Goal: Information Seeking & Learning: Learn about a topic

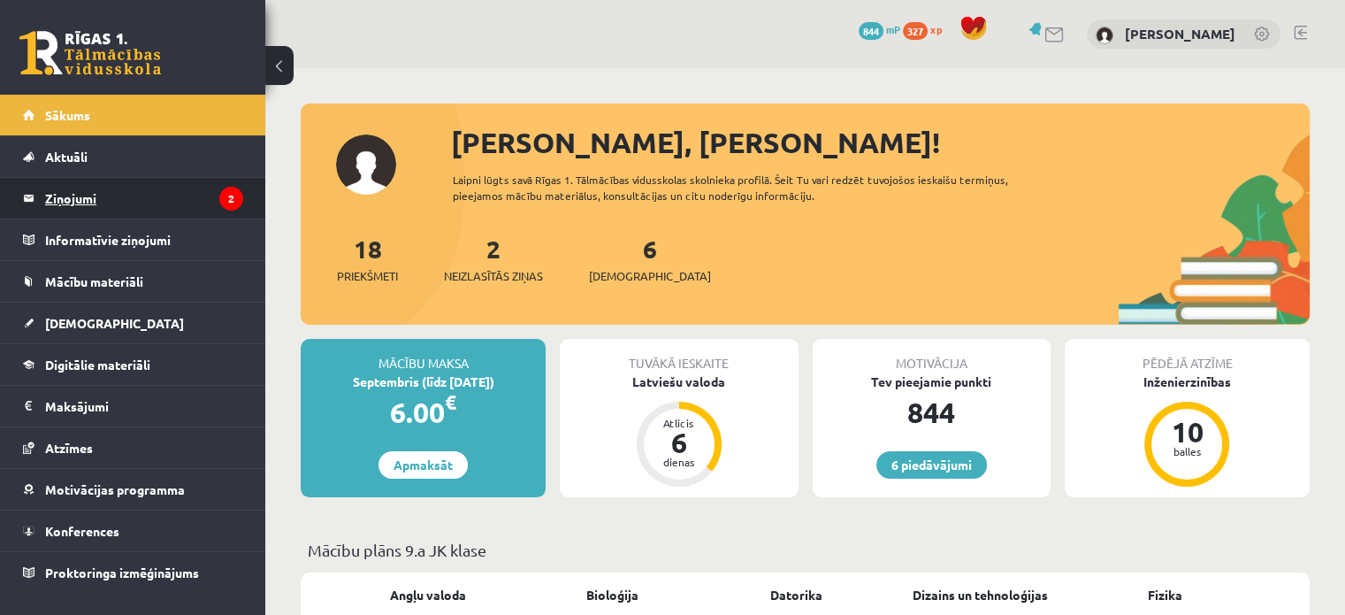
click at [138, 188] on legend "Ziņojumi 2" at bounding box center [144, 198] width 198 height 41
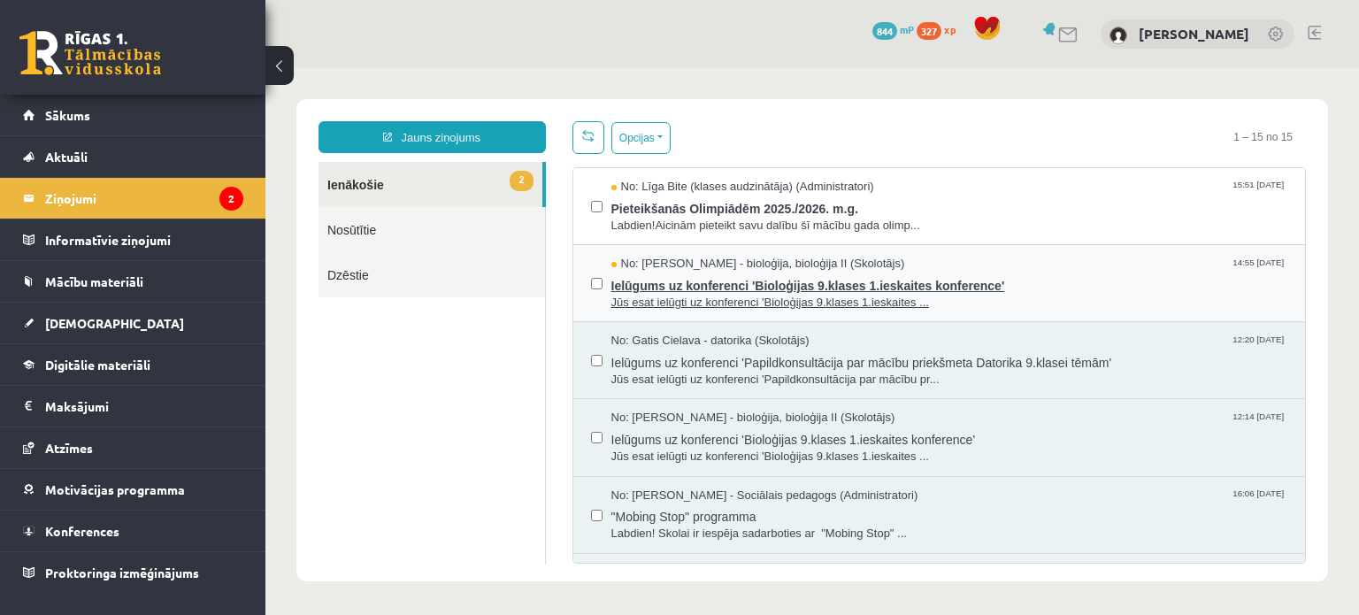
click at [681, 283] on span "Ielūgums uz konferenci 'Bioloģijas 9.klases 1.ieskaites konference'" at bounding box center [949, 283] width 677 height 22
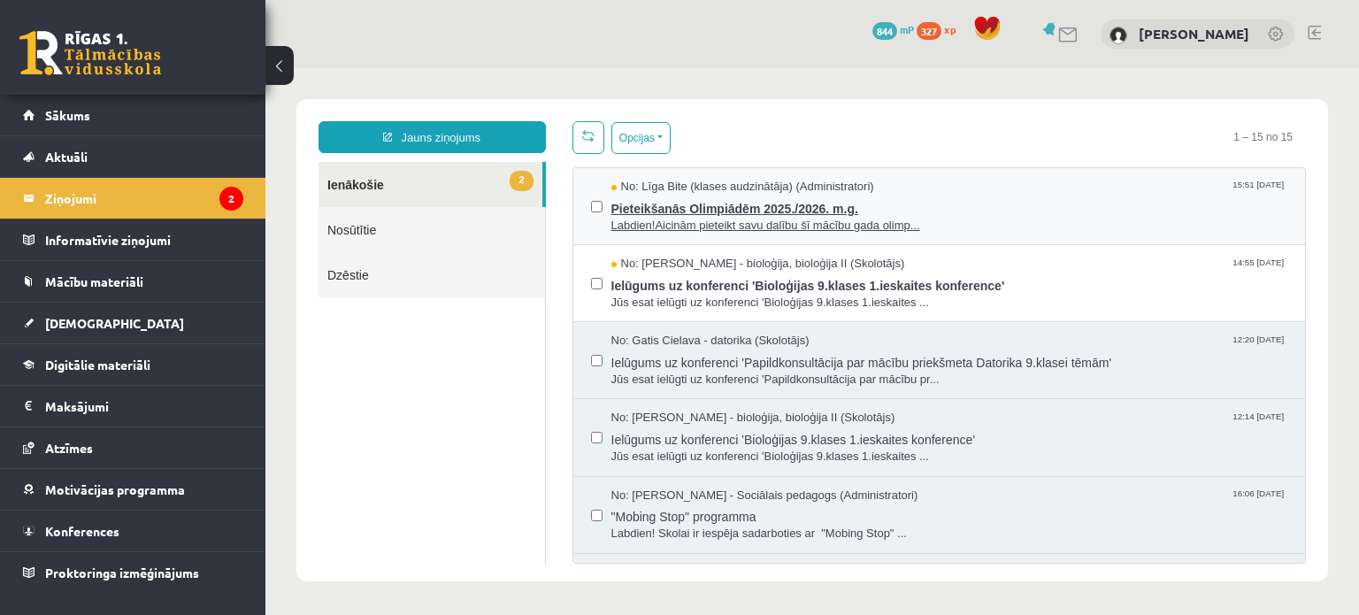
click at [809, 203] on span "Pieteikšanās Olimpiādēm 2025./2026. m.g." at bounding box center [949, 206] width 677 height 22
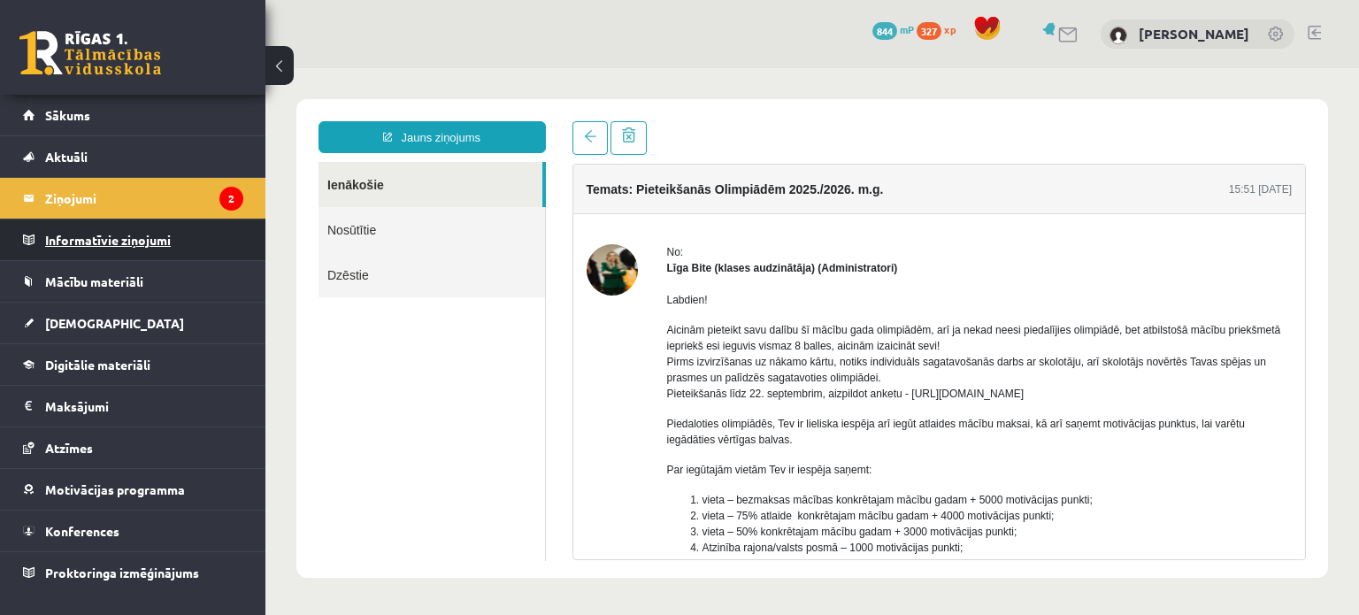
click at [146, 219] on legend "Informatīvie ziņojumi 0" at bounding box center [144, 239] width 198 height 41
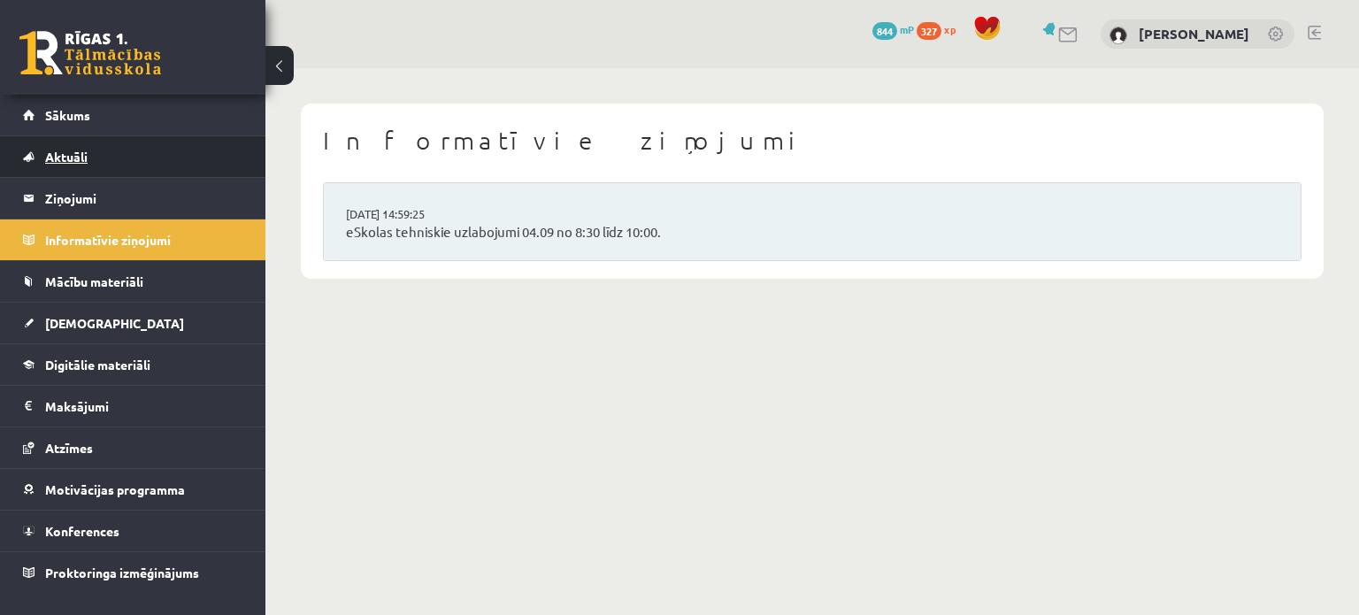
click at [103, 164] on link "Aktuāli" at bounding box center [133, 156] width 220 height 41
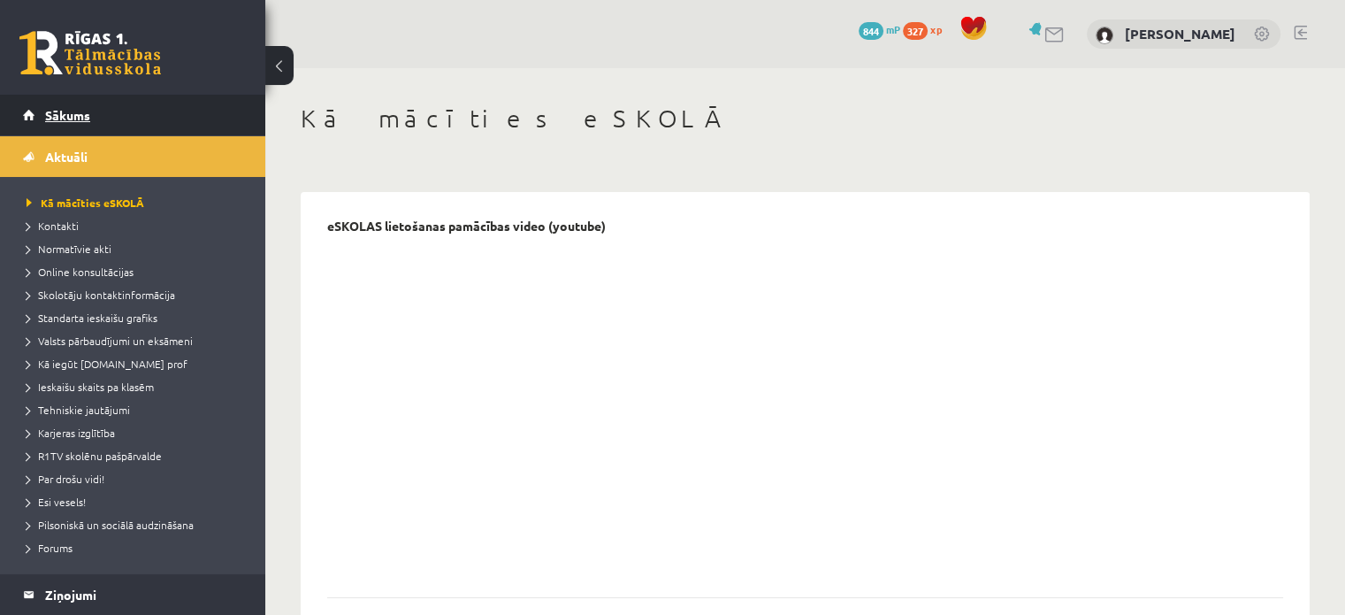
click at [53, 112] on span "Sākums" at bounding box center [67, 115] width 45 height 16
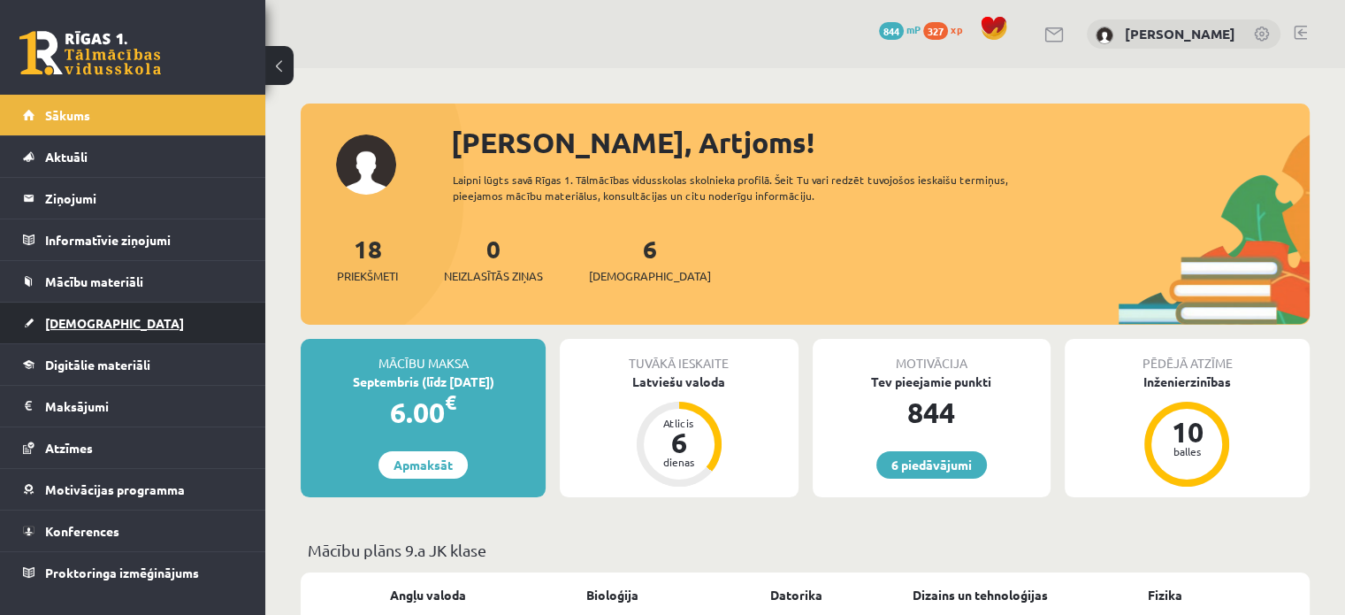
click at [145, 325] on link "[DEMOGRAPHIC_DATA]" at bounding box center [133, 322] width 220 height 41
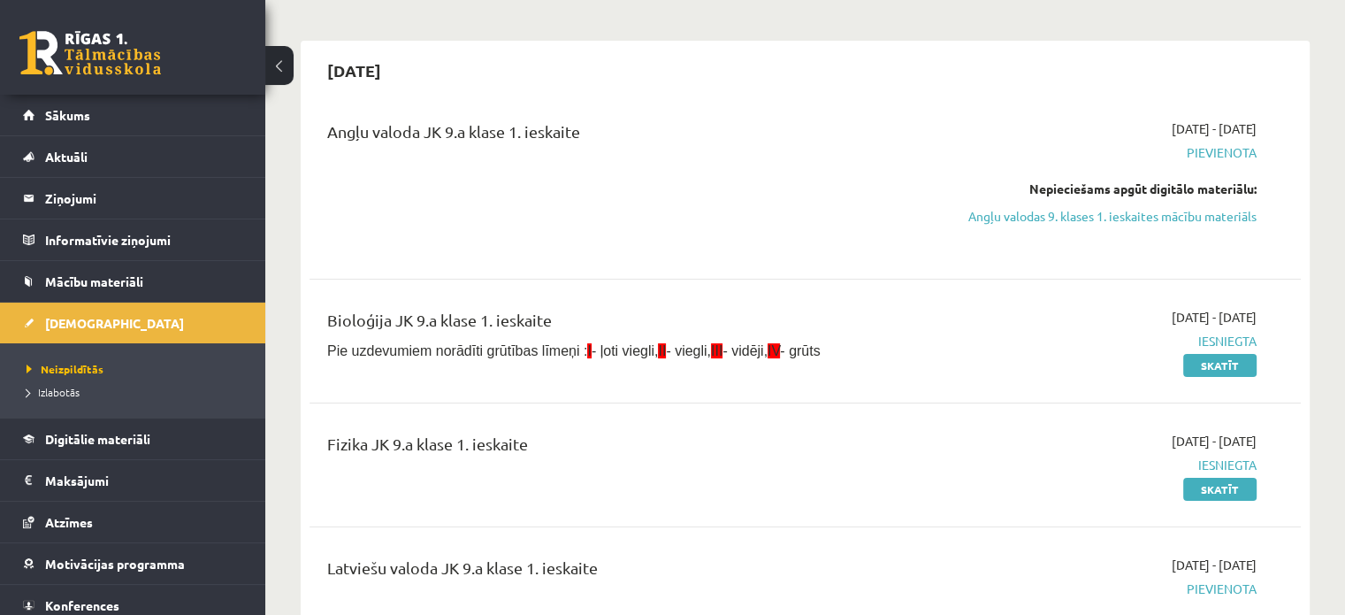
scroll to position [88, 0]
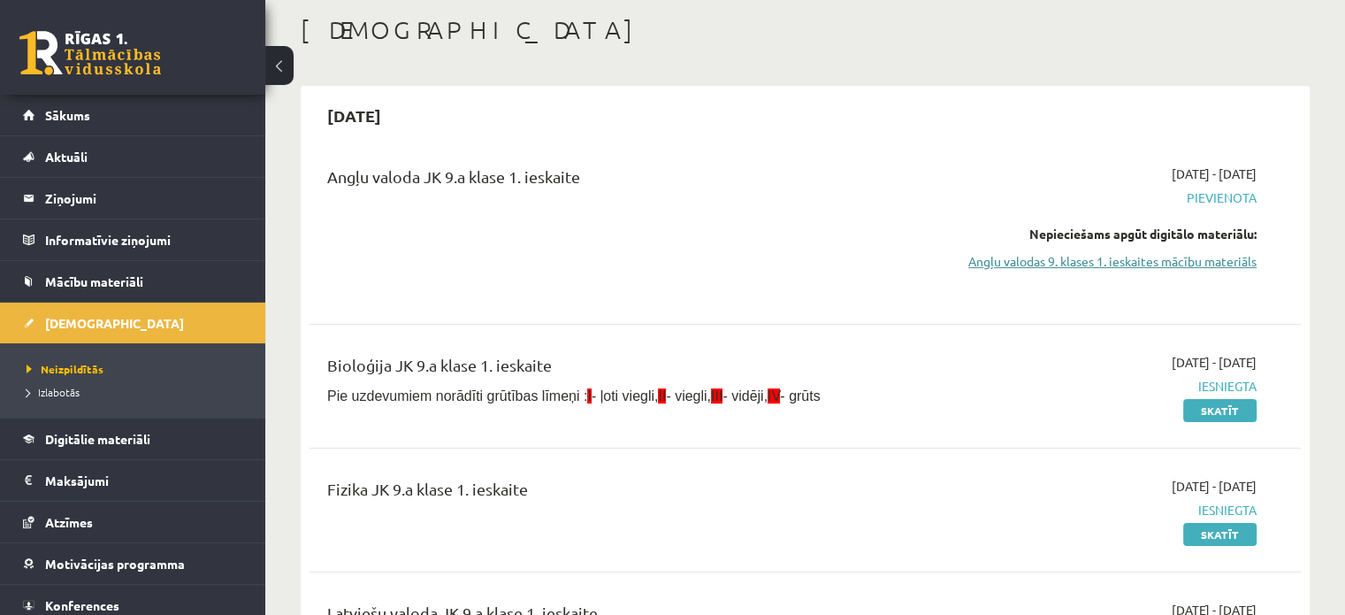
click at [1125, 265] on link "Angļu valodas 9. klases 1. ieskaites mācību materiāls" at bounding box center [1111, 261] width 292 height 19
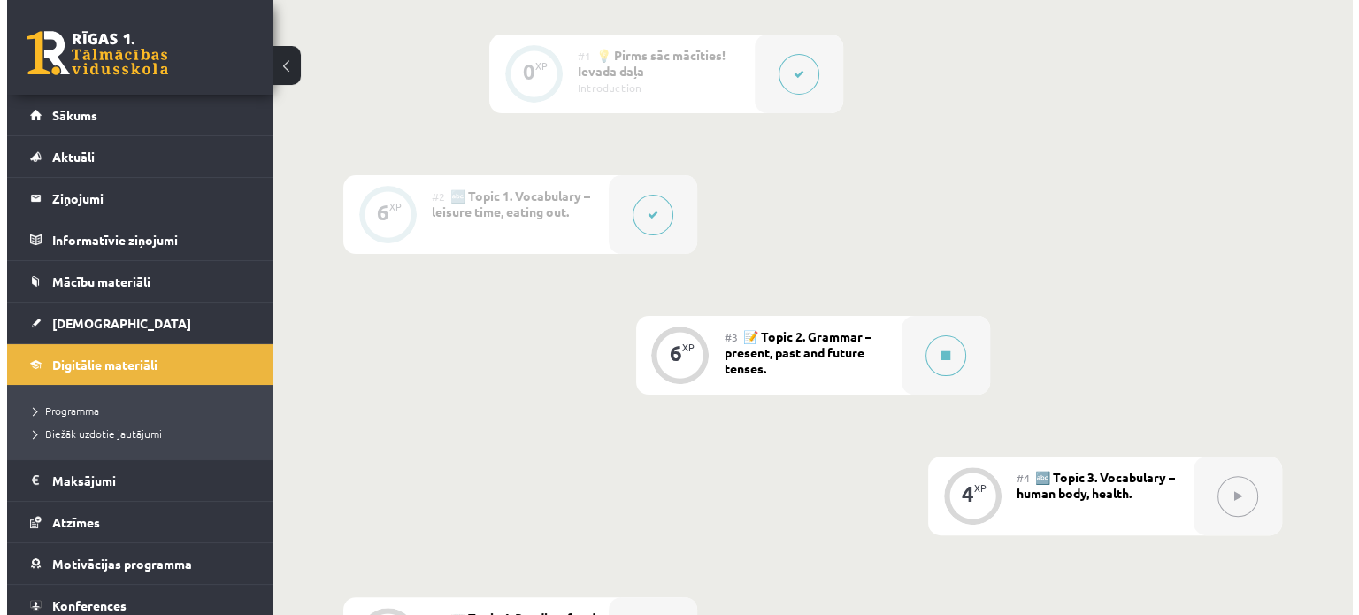
scroll to position [354, 0]
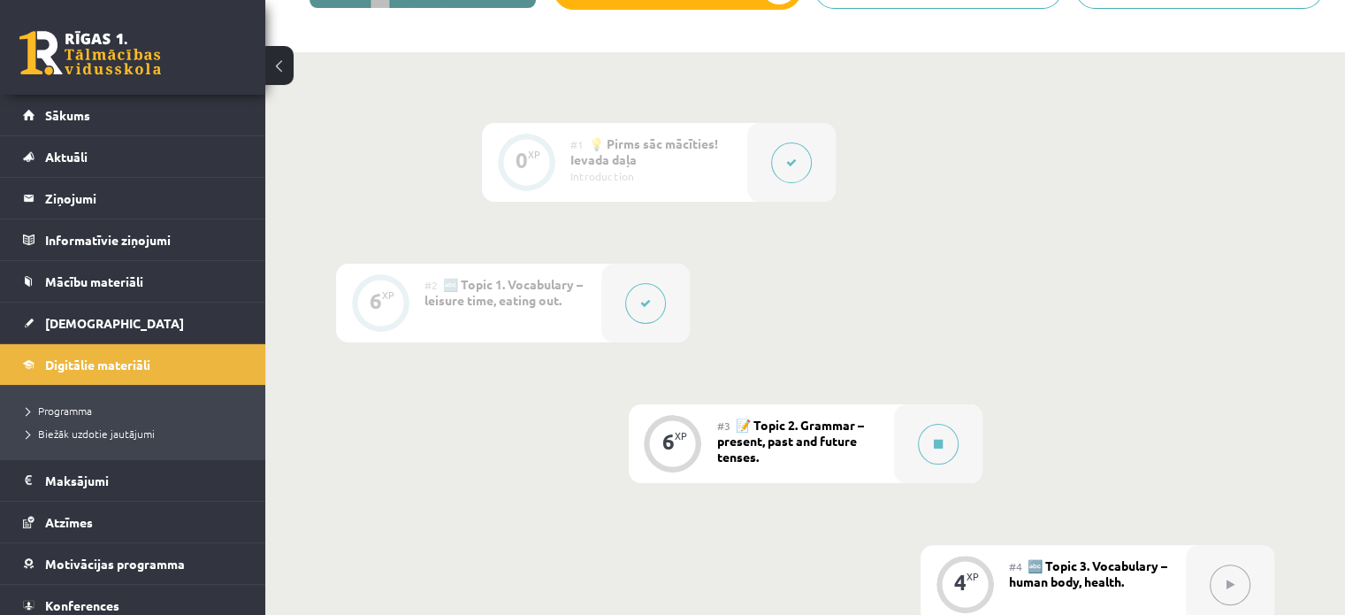
click at [653, 300] on button at bounding box center [645, 303] width 41 height 41
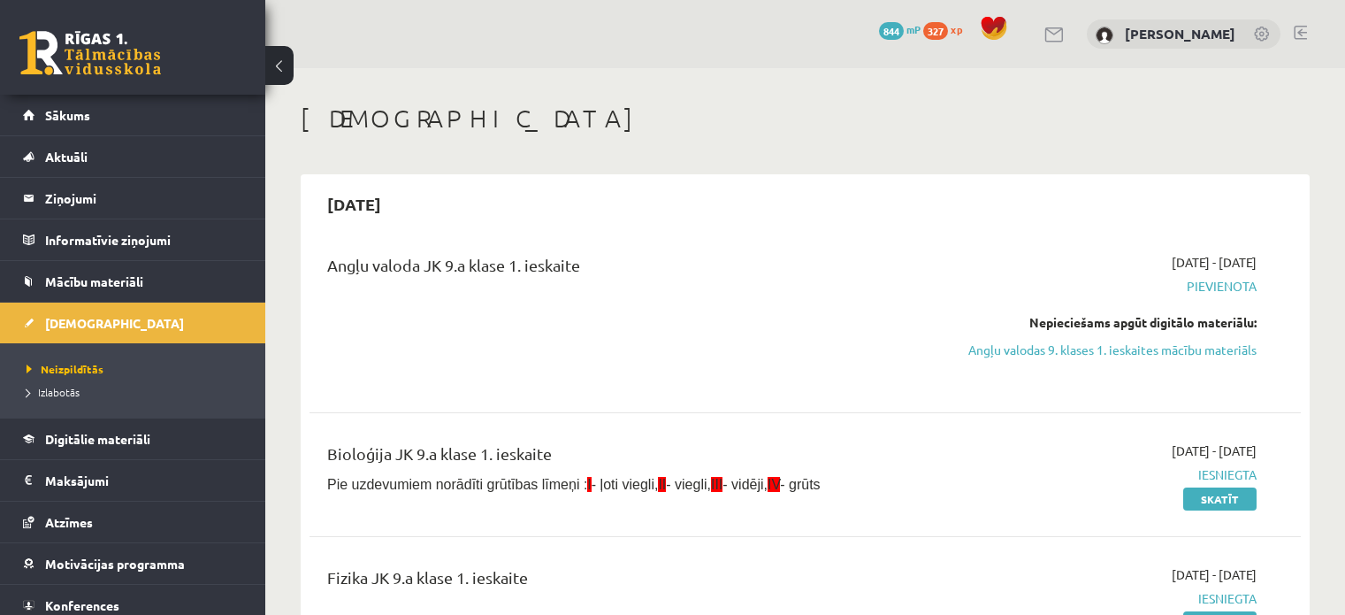
scroll to position [88, 0]
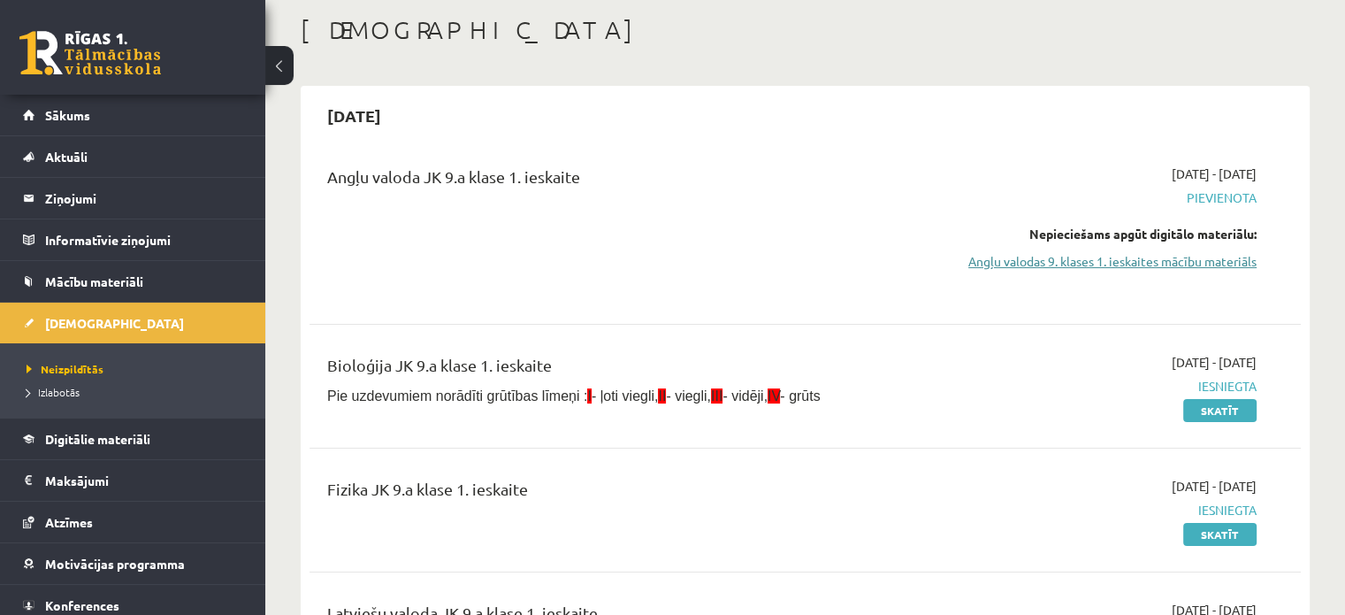
click at [1101, 260] on link "Angļu valodas 9. klases 1. ieskaites mācību materiāls" at bounding box center [1111, 261] width 292 height 19
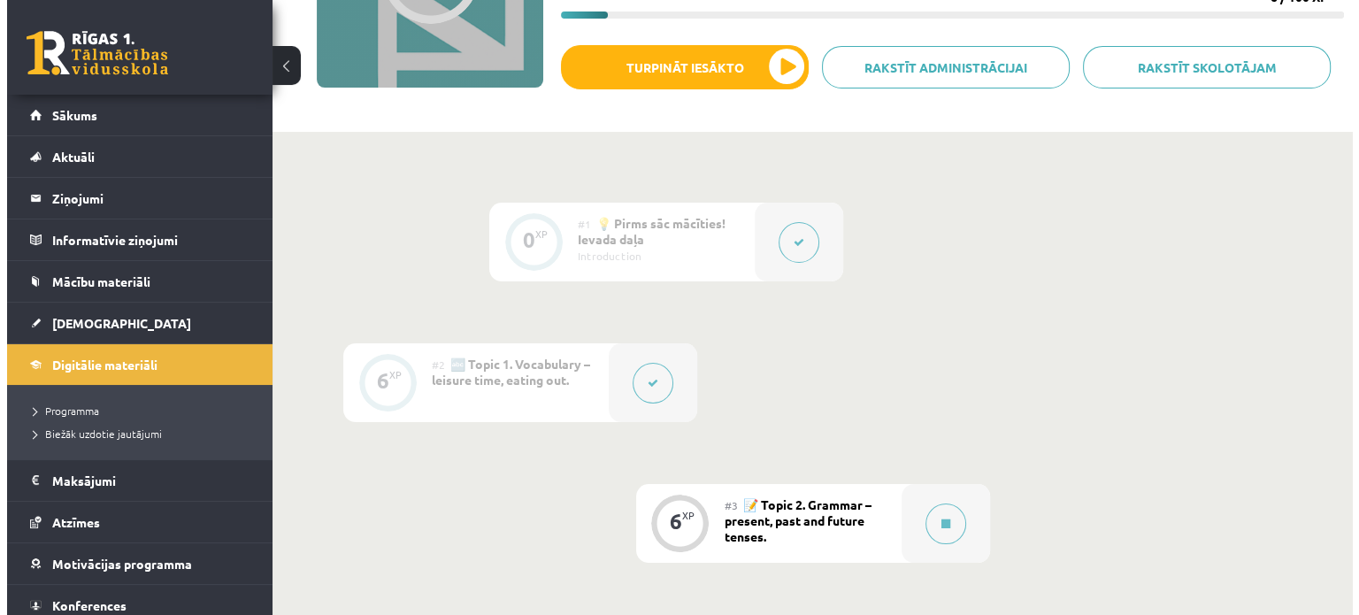
scroll to position [265, 0]
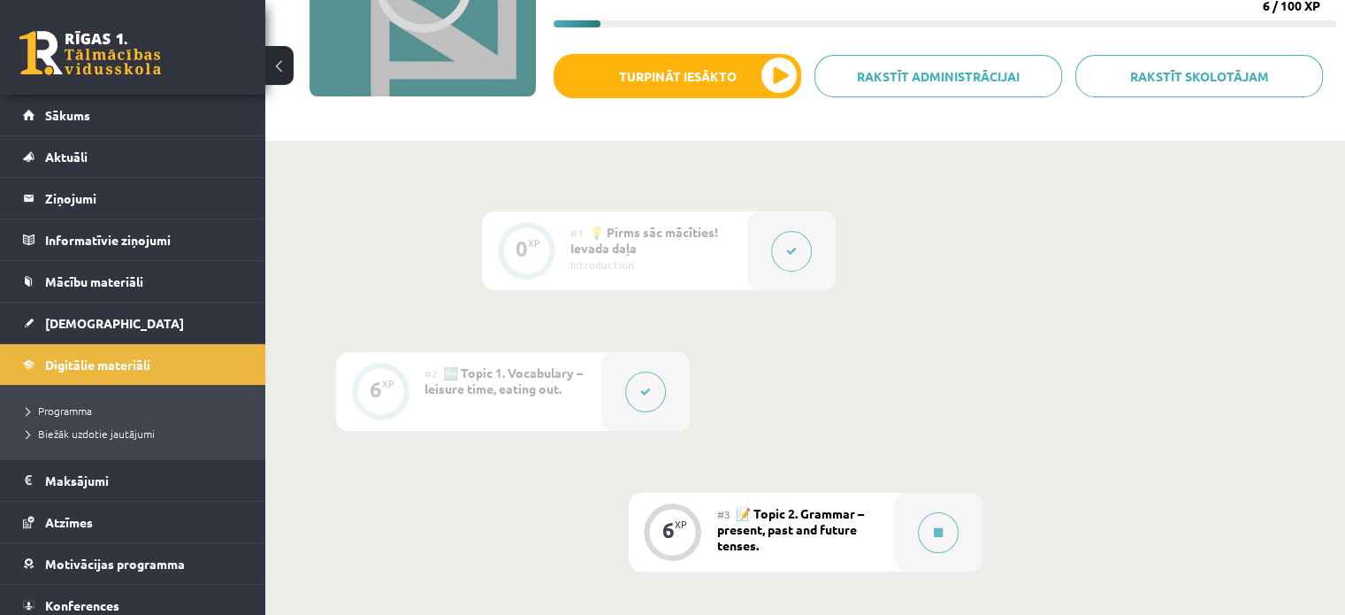
click at [647, 392] on icon at bounding box center [645, 392] width 11 height 11
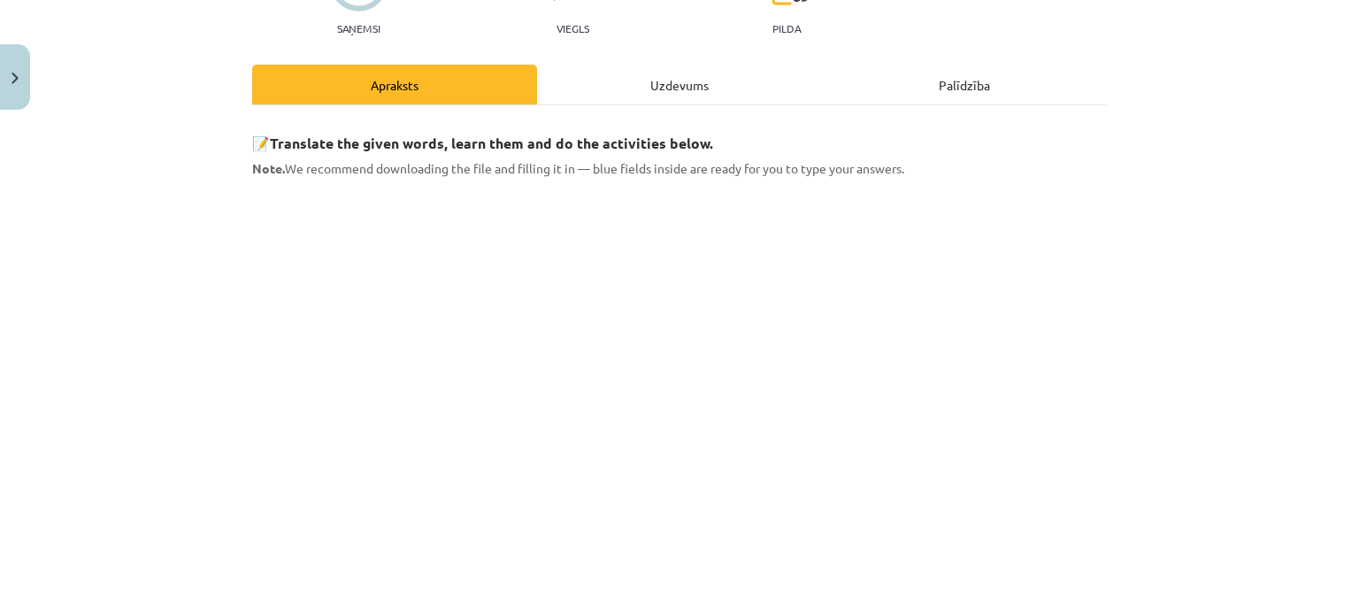
scroll to position [177, 0]
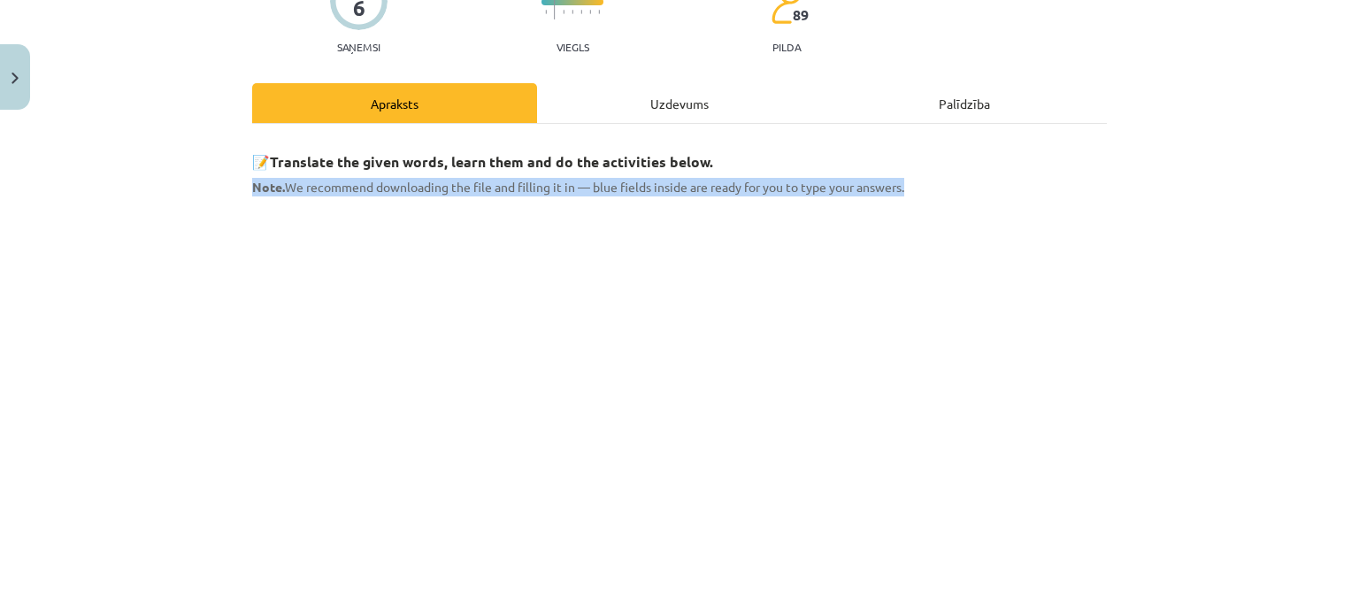
drag, startPoint x: 243, startPoint y: 190, endPoint x: 977, endPoint y: 190, distance: 734.1
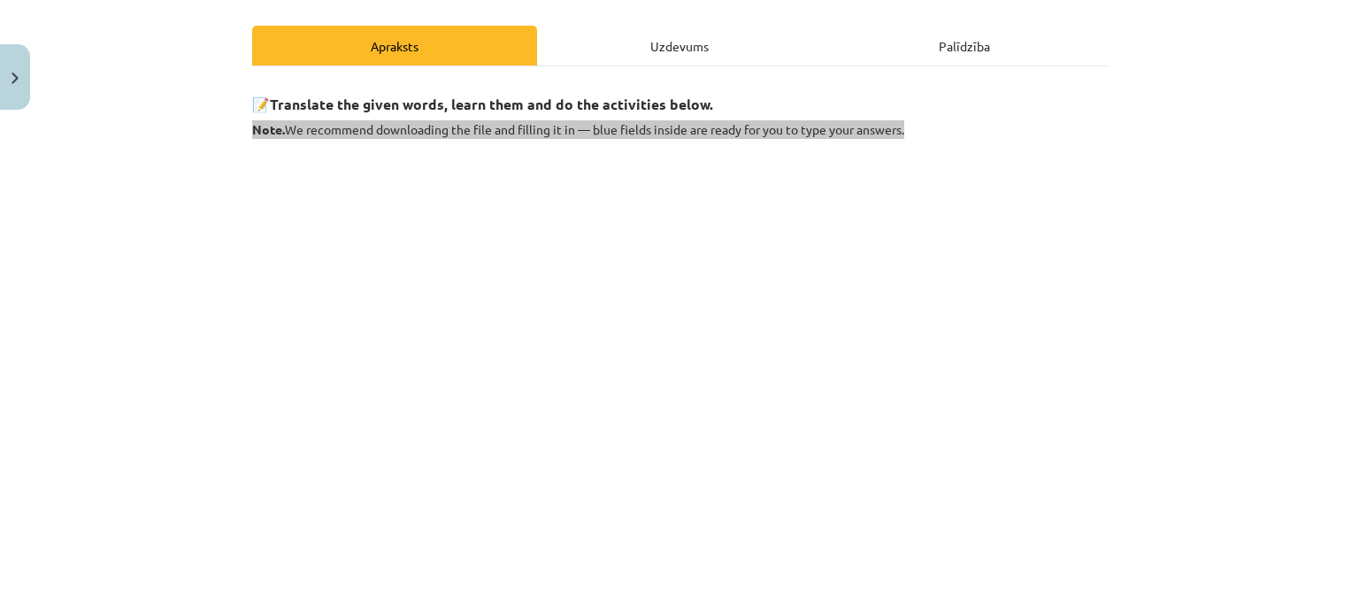
scroll to position [354, 0]
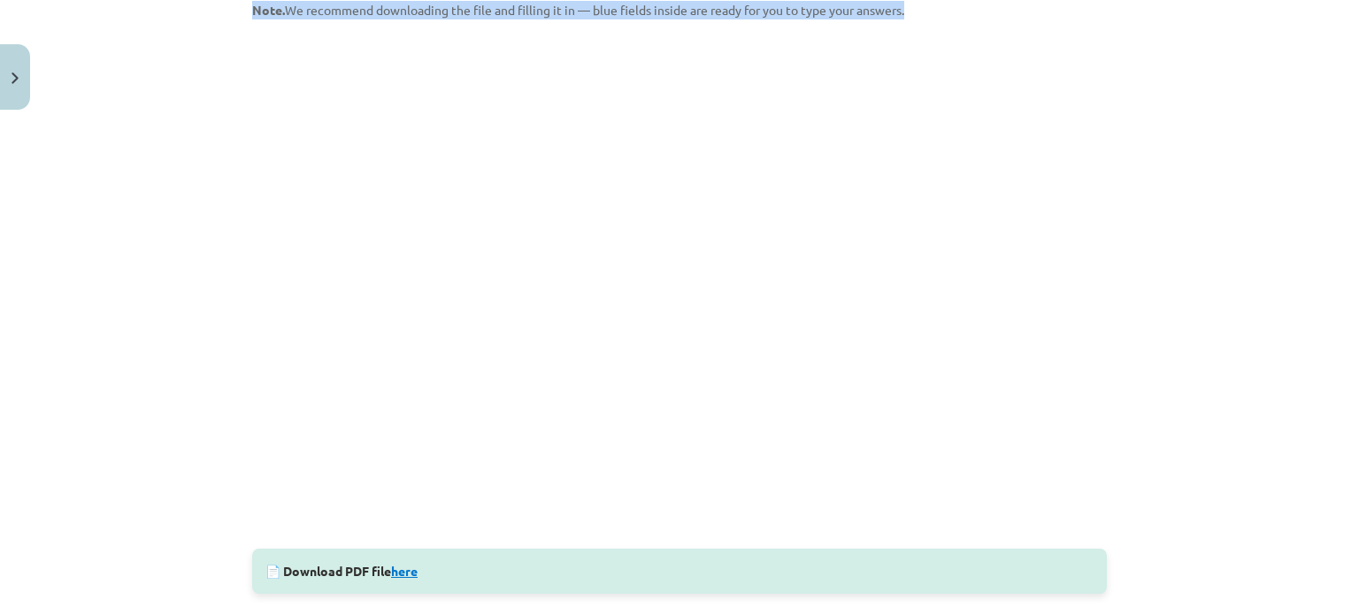
click at [410, 572] on link "here" at bounding box center [404, 571] width 27 height 16
